Goal: Task Accomplishment & Management: Manage account settings

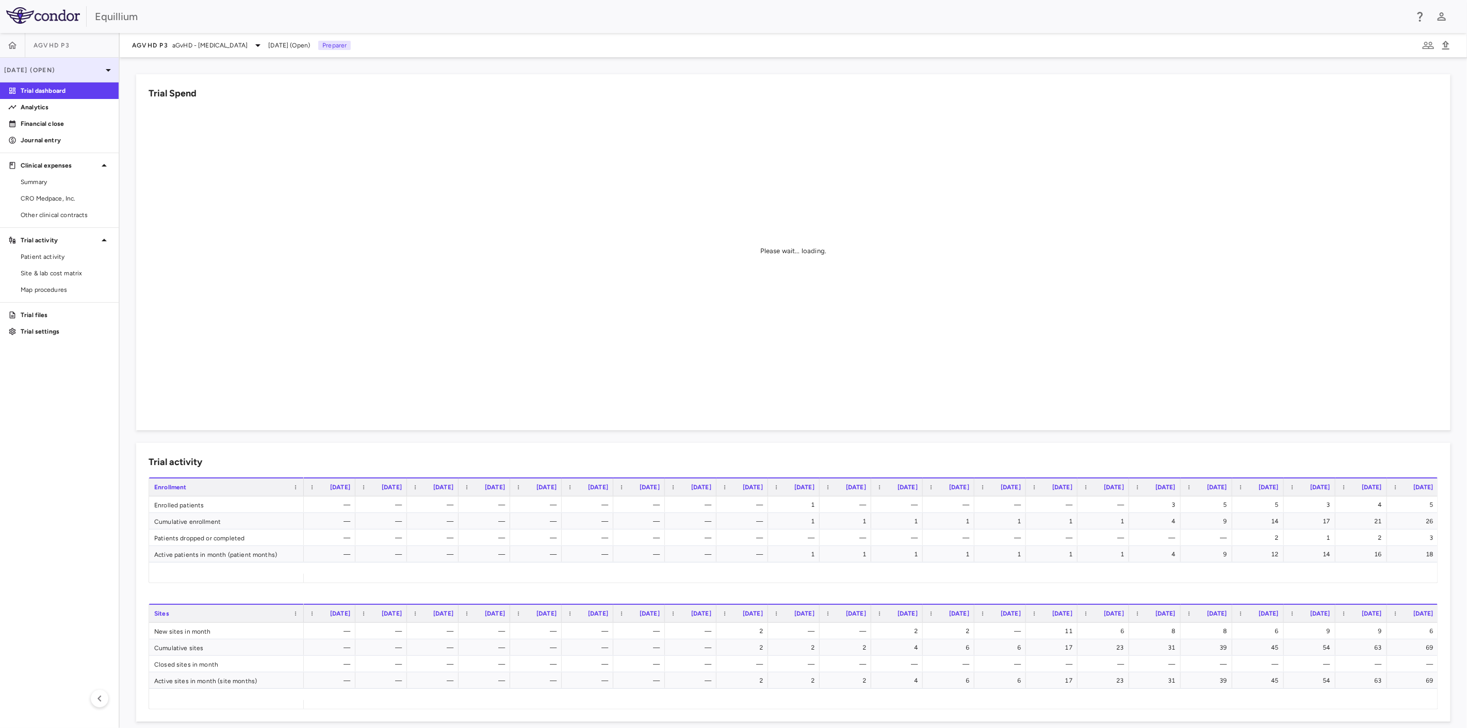
click at [70, 67] on p "[DATE] (Open)" at bounding box center [53, 70] width 98 height 9
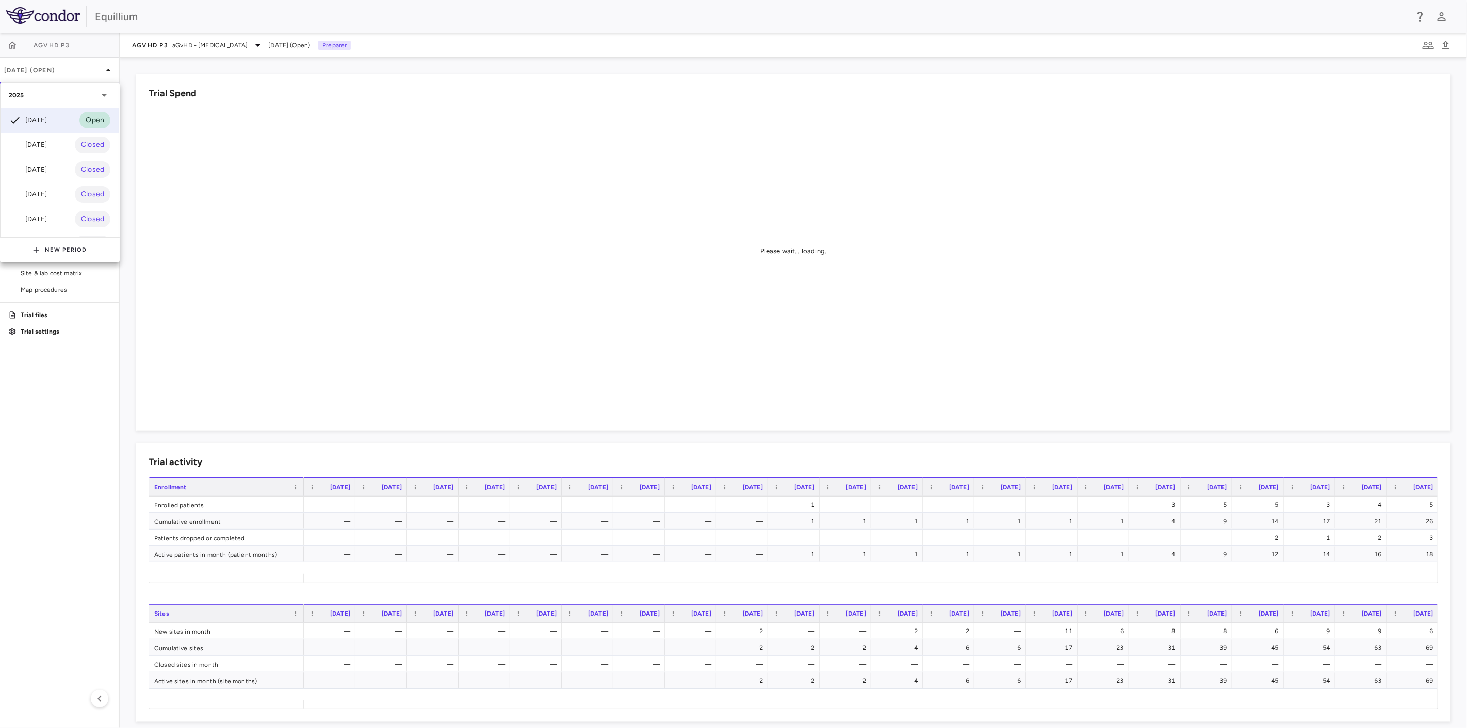
click at [461, 197] on div at bounding box center [733, 364] width 1467 height 728
